Goal: Navigation & Orientation: Find specific page/section

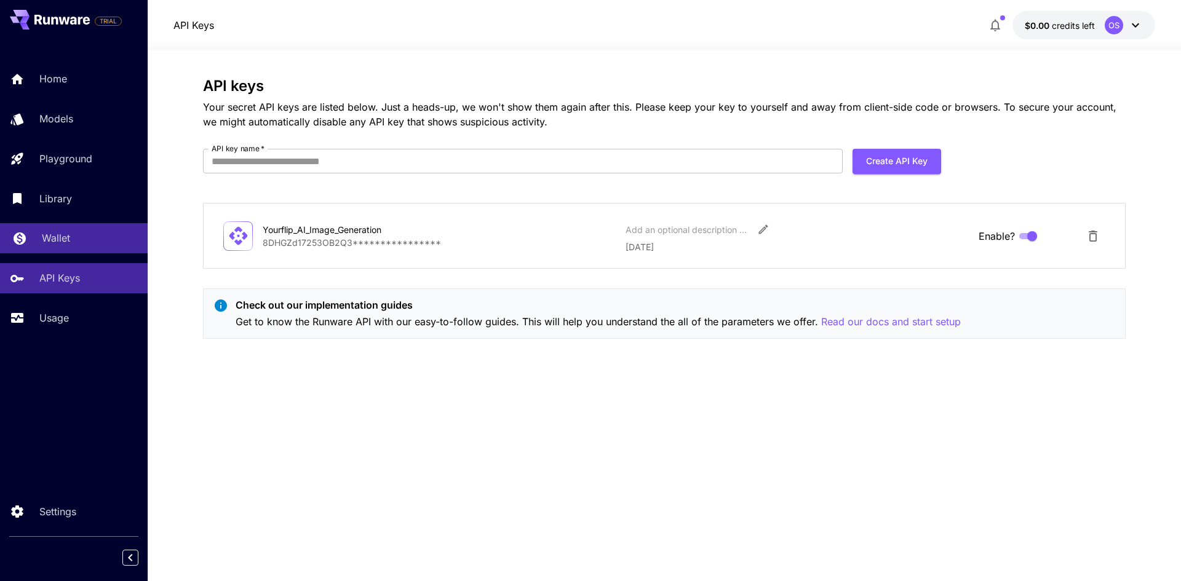
click at [48, 235] on p "Wallet" at bounding box center [56, 238] width 28 height 15
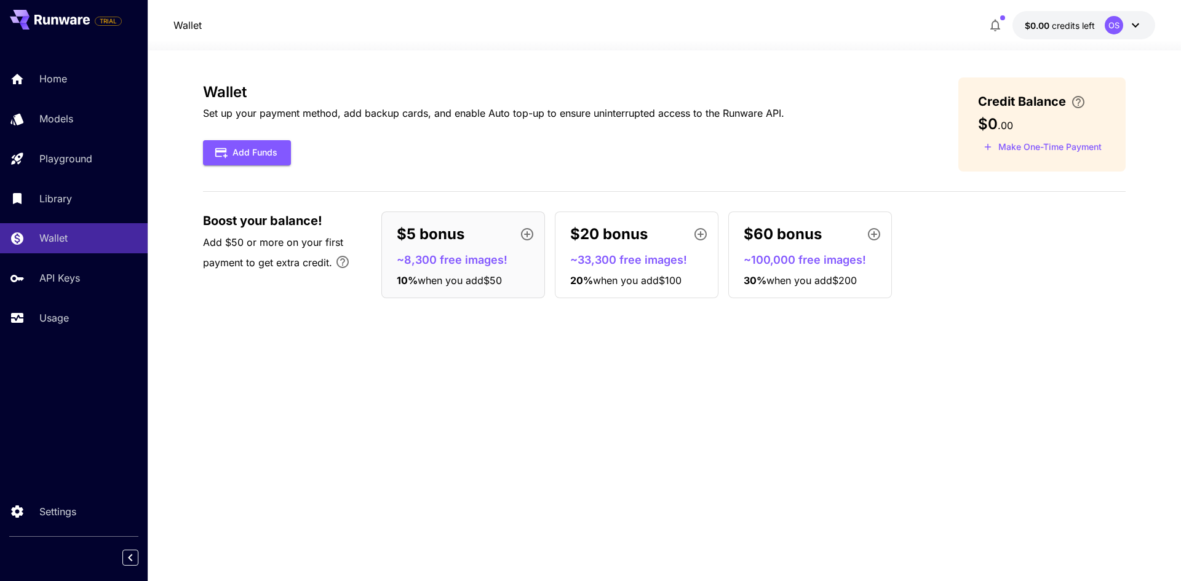
click at [504, 272] on div "$5 bonus ~8,300 free images! 10 % when you add $50" at bounding box center [463, 255] width 164 height 87
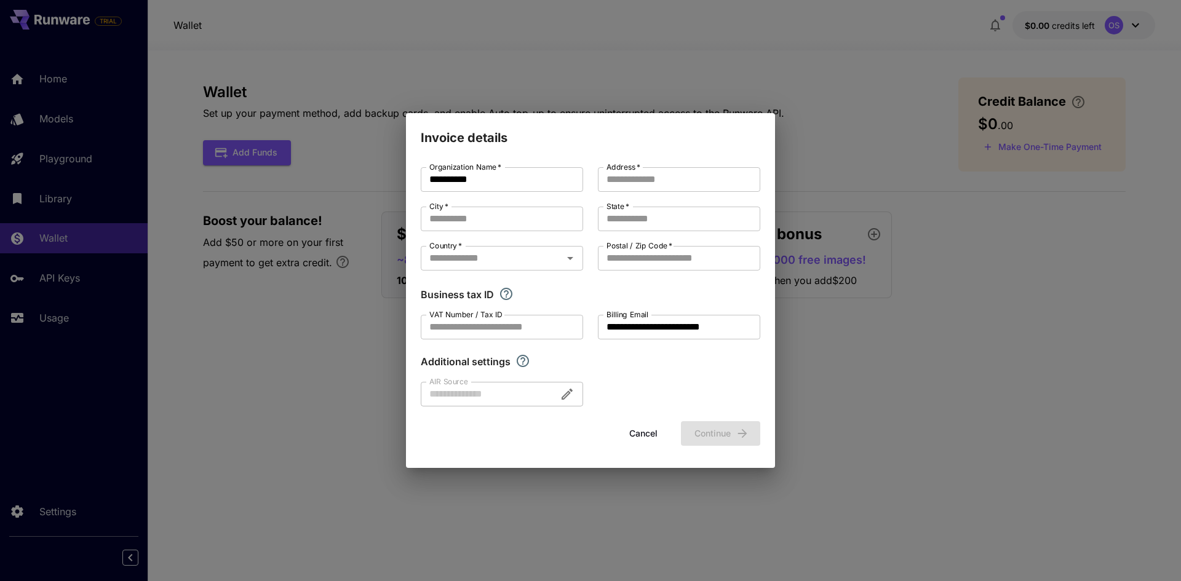
click at [842, 400] on div "**********" at bounding box center [590, 290] width 1181 height 581
drag, startPoint x: 634, startPoint y: 419, endPoint x: 632, endPoint y: 428, distance: 8.8
click at [634, 420] on form "**********" at bounding box center [591, 306] width 340 height 279
click at [632, 428] on button "Cancel" at bounding box center [643, 433] width 55 height 25
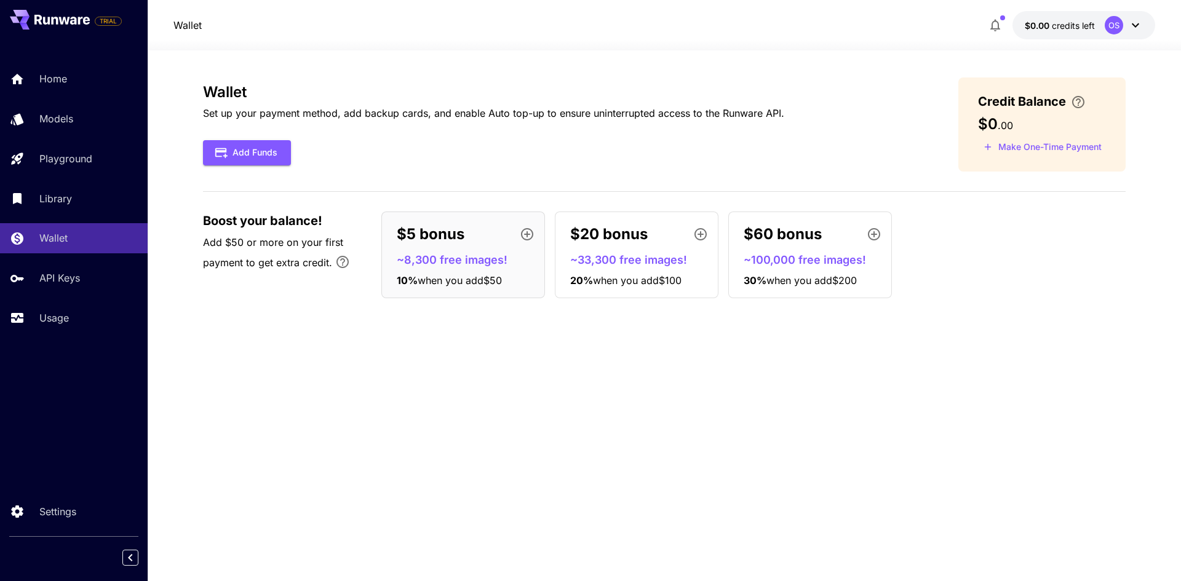
click at [1116, 26] on div "OS" at bounding box center [1114, 25] width 18 height 18
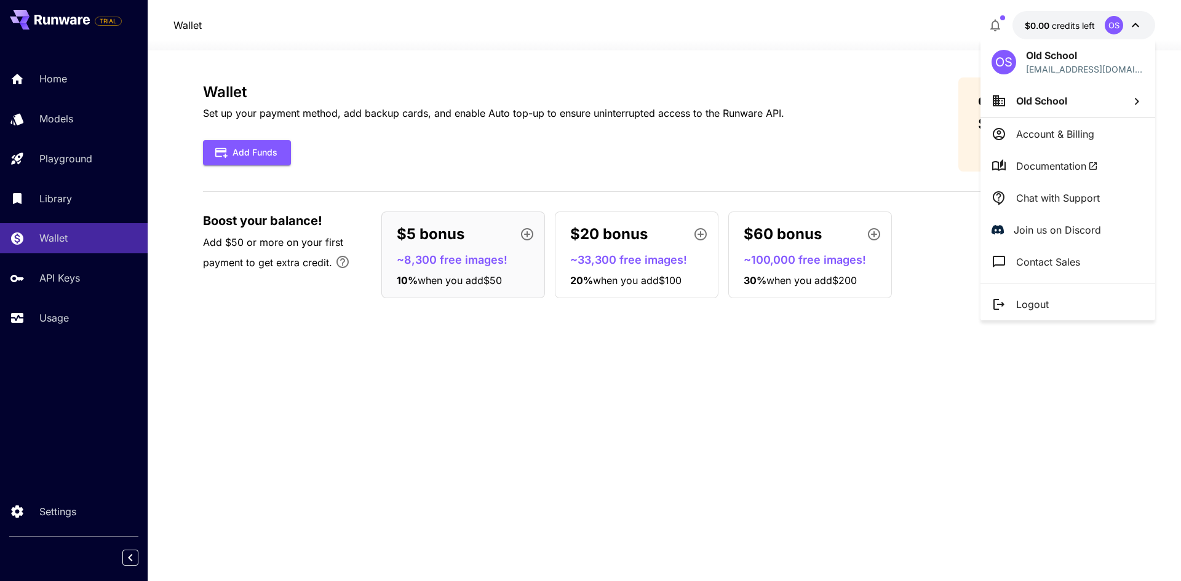
click at [1026, 148] on li "Account & Billing" at bounding box center [1068, 134] width 175 height 32
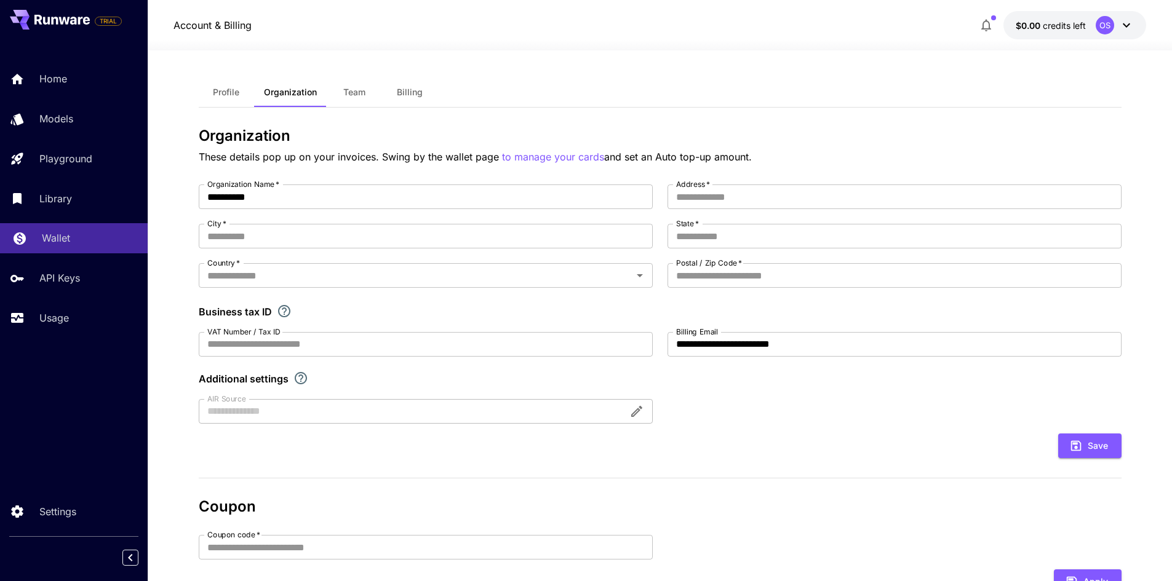
click at [78, 234] on div "Wallet" at bounding box center [90, 238] width 96 height 15
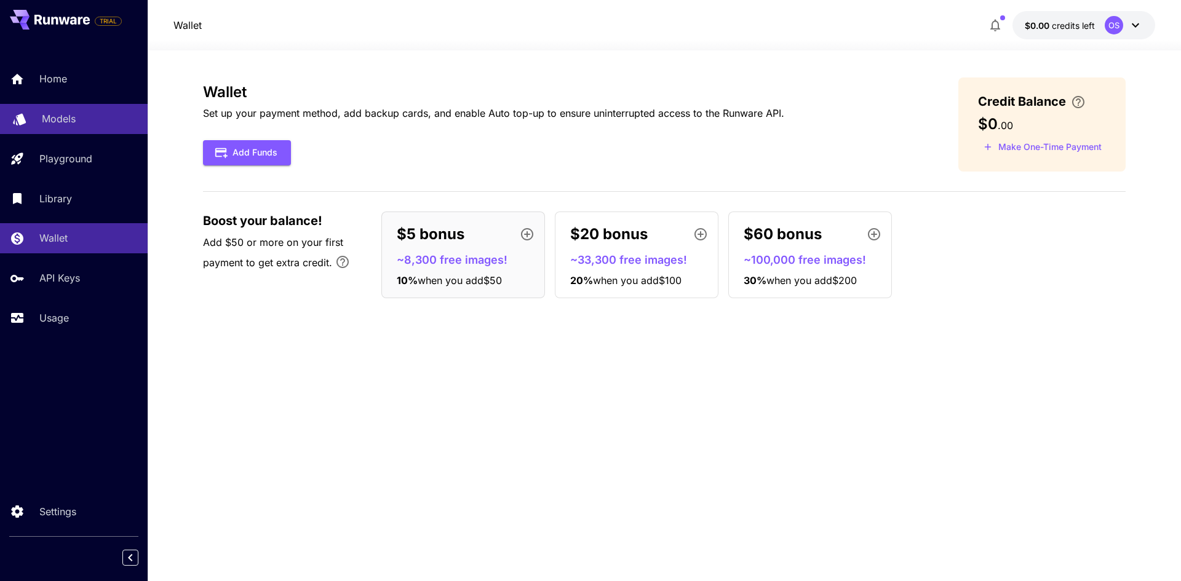
click at [100, 121] on div "Models" at bounding box center [90, 118] width 96 height 15
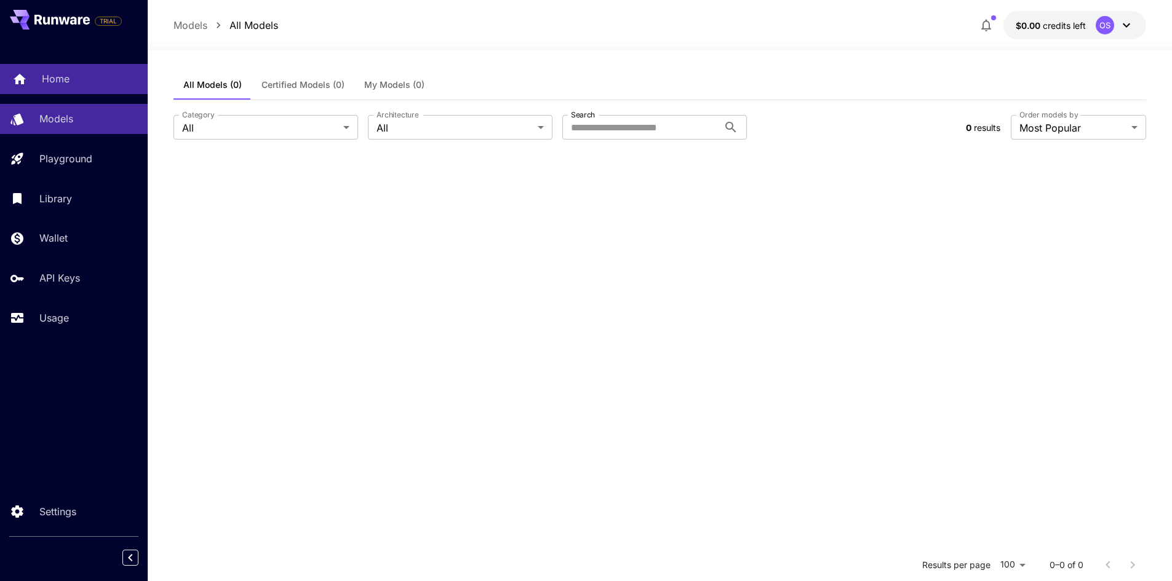
click at [94, 82] on div "Home" at bounding box center [90, 78] width 96 height 15
